Goal: Book appointment/travel/reservation

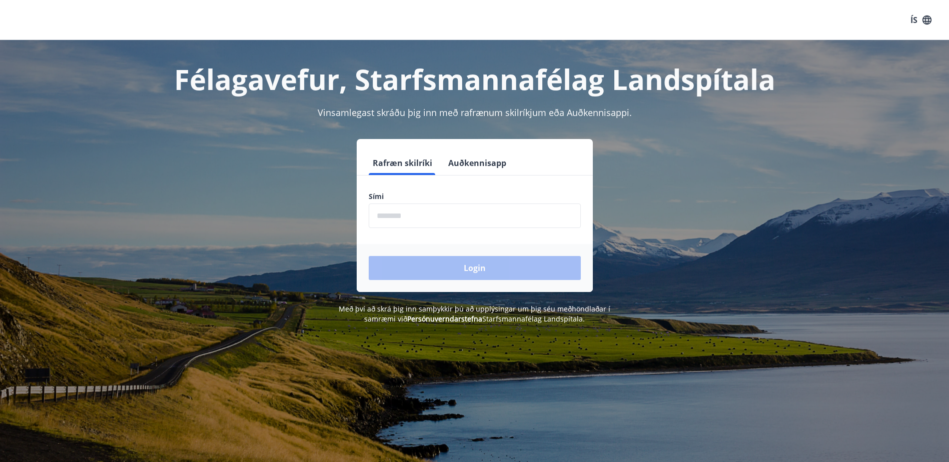
click at [416, 213] on input "phone" at bounding box center [475, 216] width 212 height 25
type input "********"
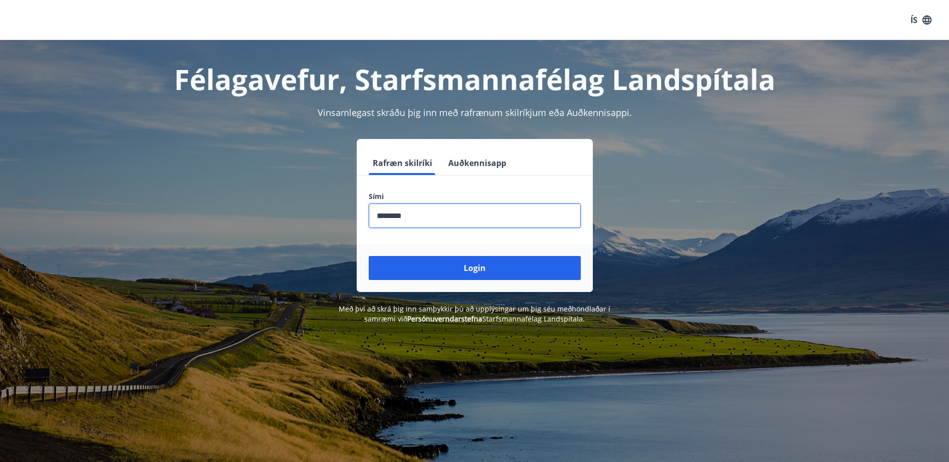
click at [469, 267] on button "Login" at bounding box center [475, 268] width 212 height 24
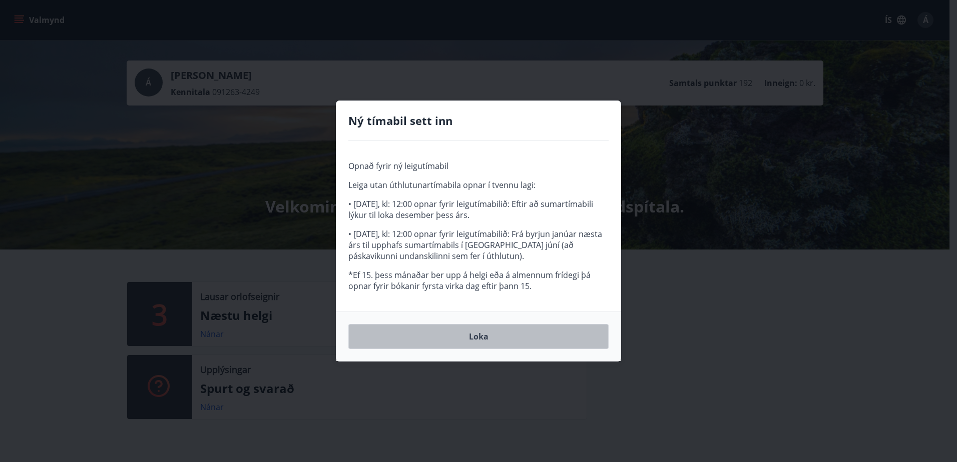
click at [479, 339] on button "Loka" at bounding box center [478, 336] width 260 height 25
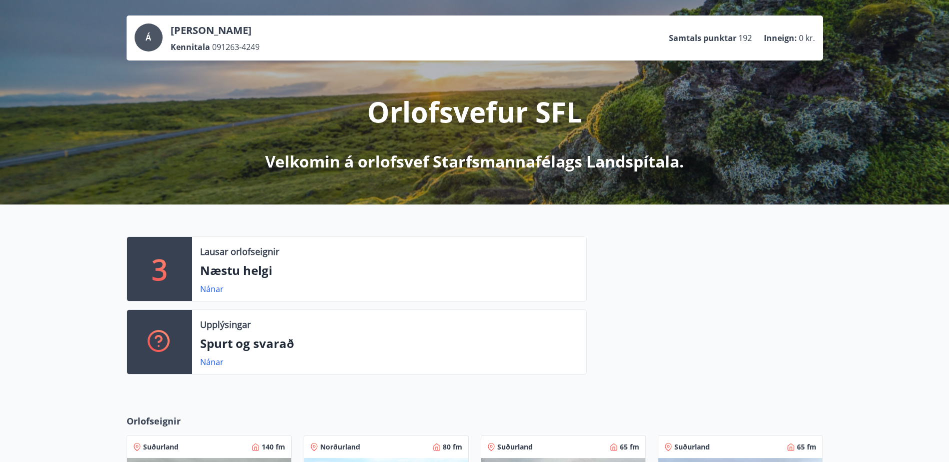
scroll to position [250, 0]
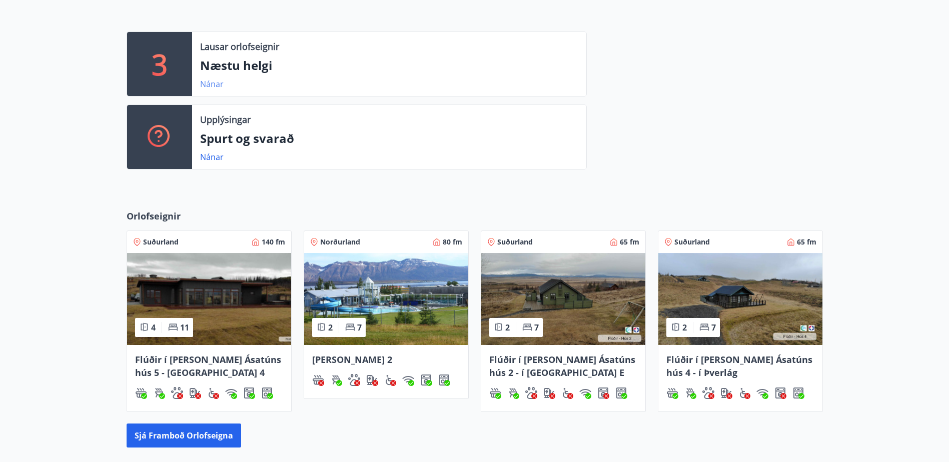
click at [204, 81] on link "Nánar" at bounding box center [212, 84] width 24 height 11
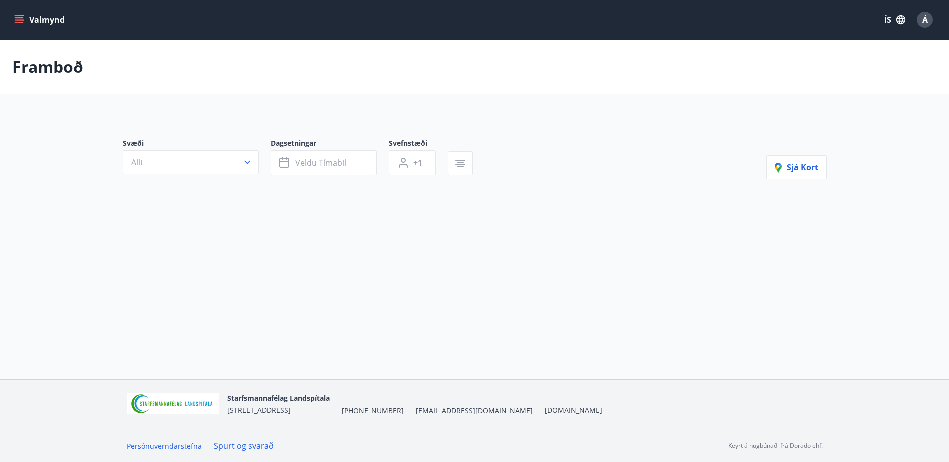
type input "*"
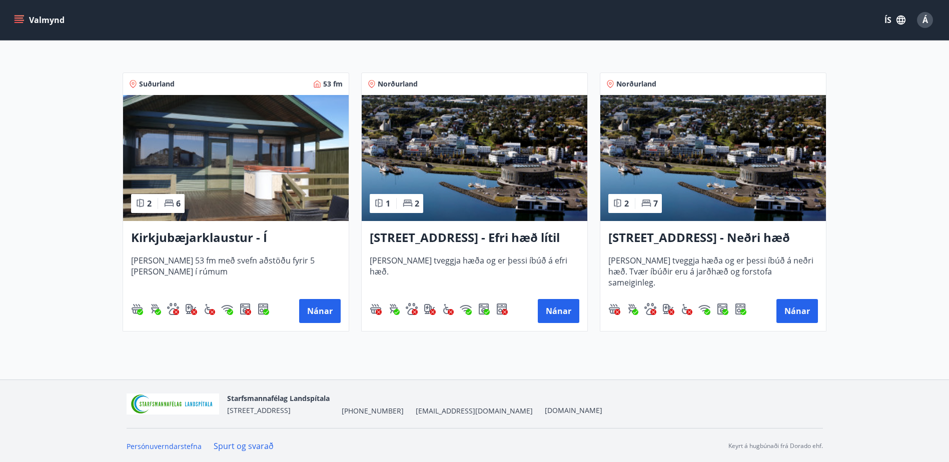
scroll to position [183, 0]
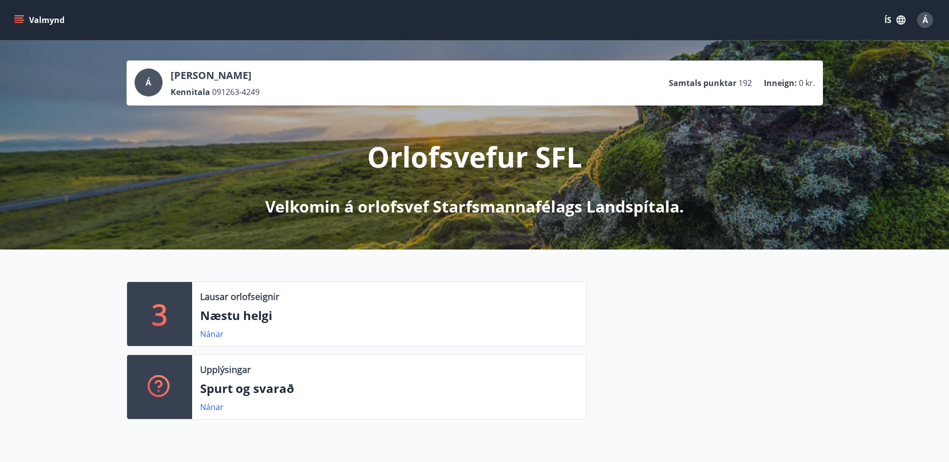
click at [23, 15] on button "Valmynd" at bounding box center [40, 20] width 57 height 18
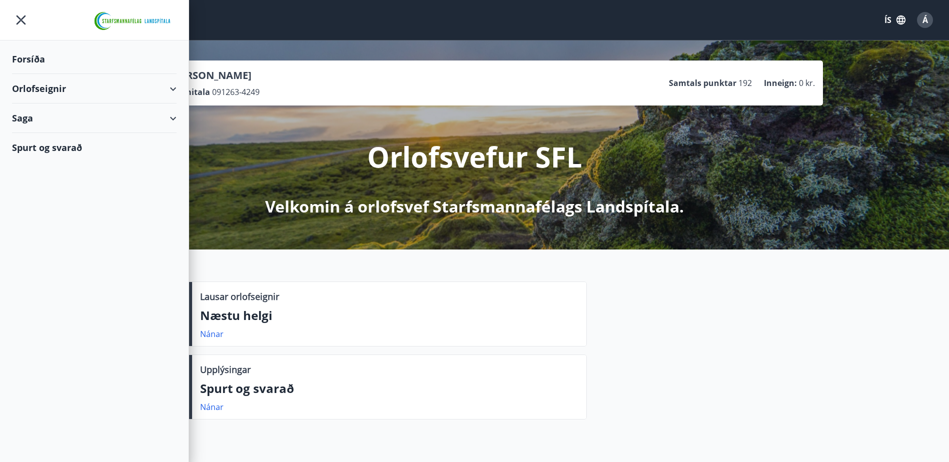
click at [169, 84] on div "Orlofseignir" at bounding box center [94, 89] width 165 height 30
click at [51, 112] on div "Framboð" at bounding box center [94, 114] width 149 height 21
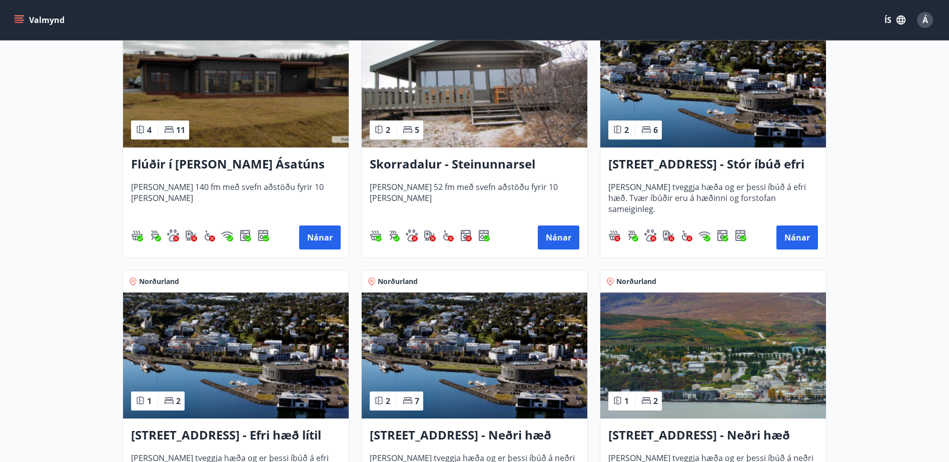
scroll to position [751, 0]
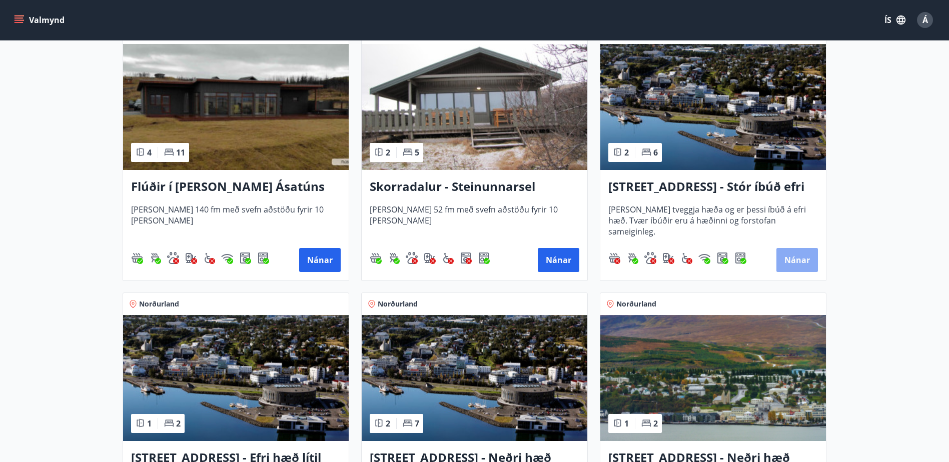
click at [795, 261] on button "Nánar" at bounding box center [798, 260] width 42 height 24
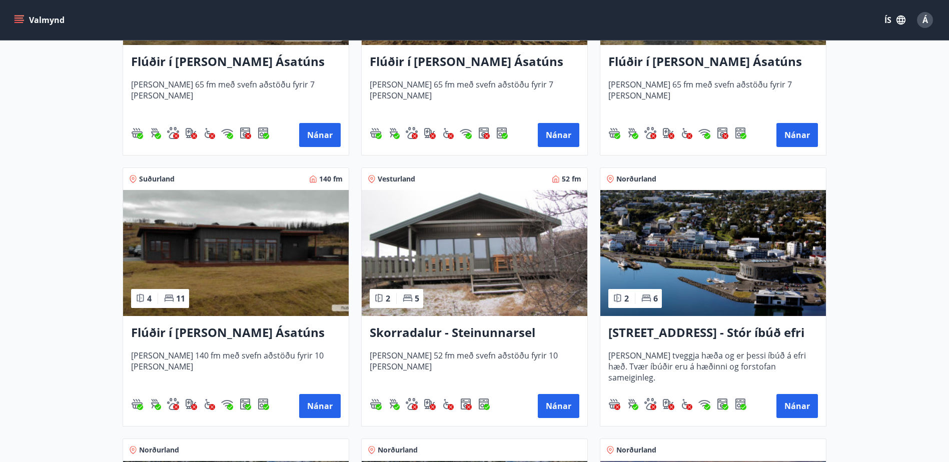
scroll to position [601, 0]
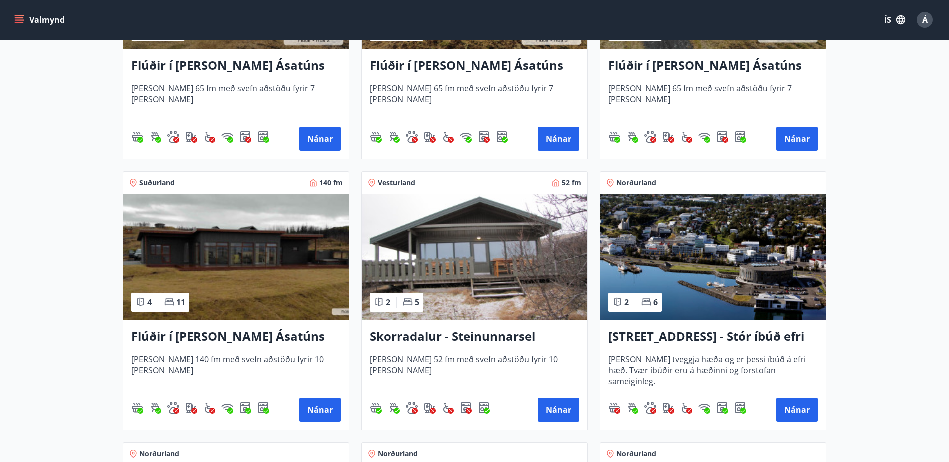
click at [429, 330] on h3 "Skorradalur - Steinunnarsel" at bounding box center [475, 337] width 210 height 18
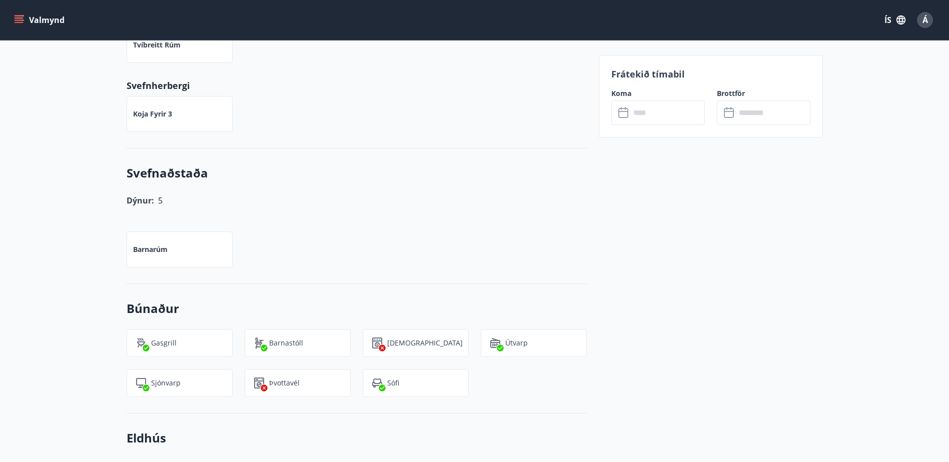
scroll to position [450, 0]
